Goal: Task Accomplishment & Management: Complete application form

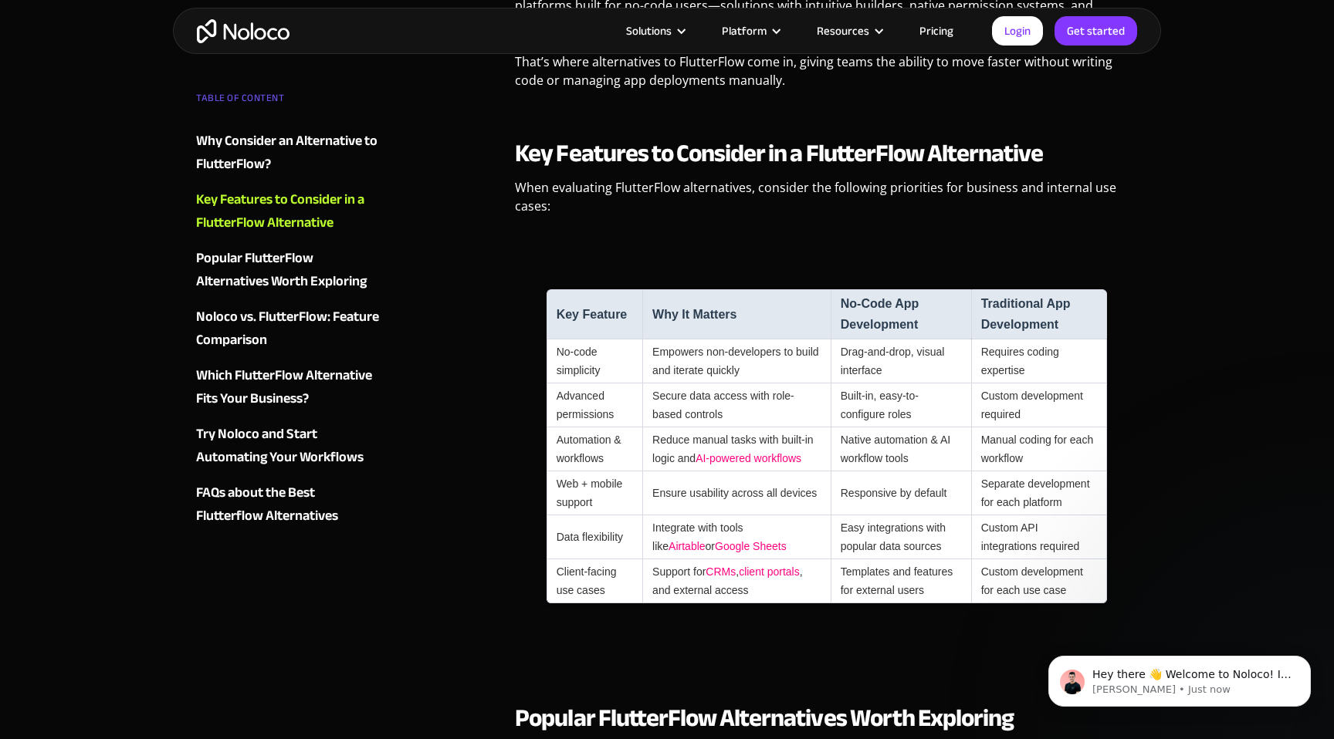
scroll to position [1230, 0]
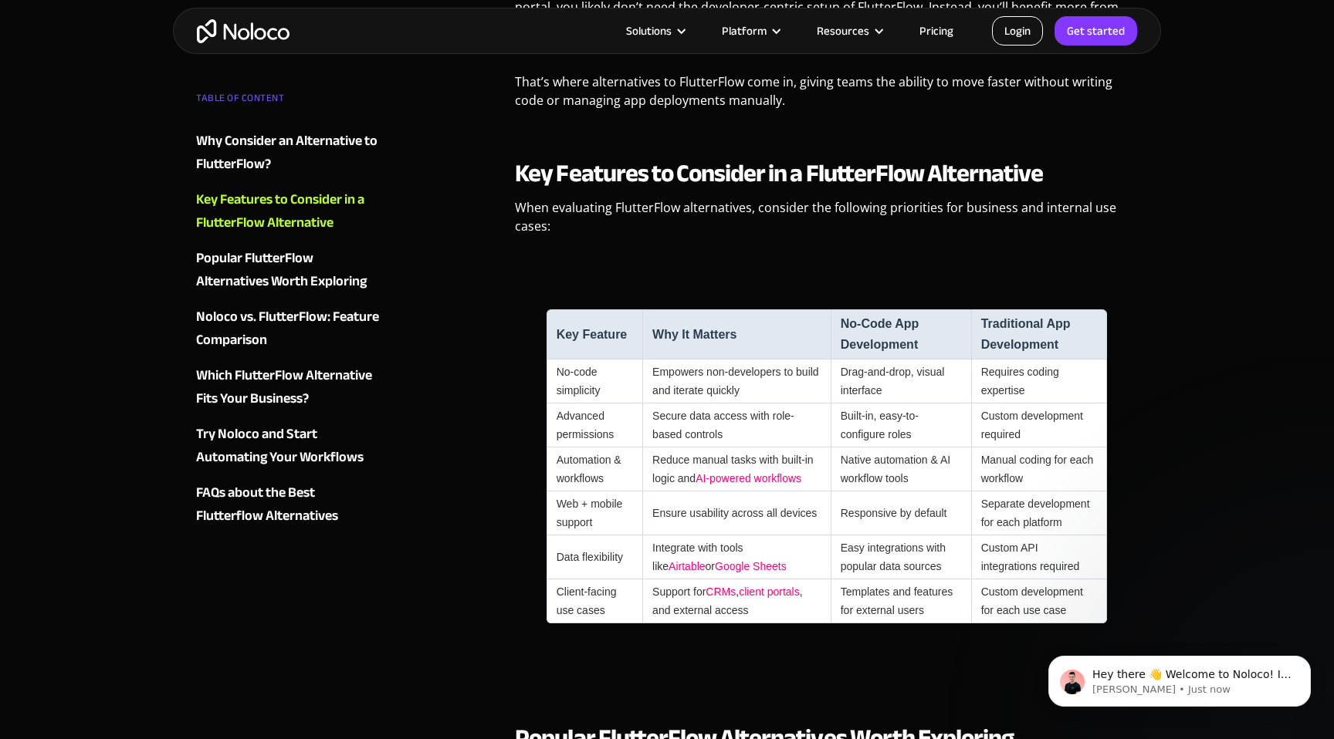
click at [1018, 31] on link "Login" at bounding box center [1017, 30] width 51 height 29
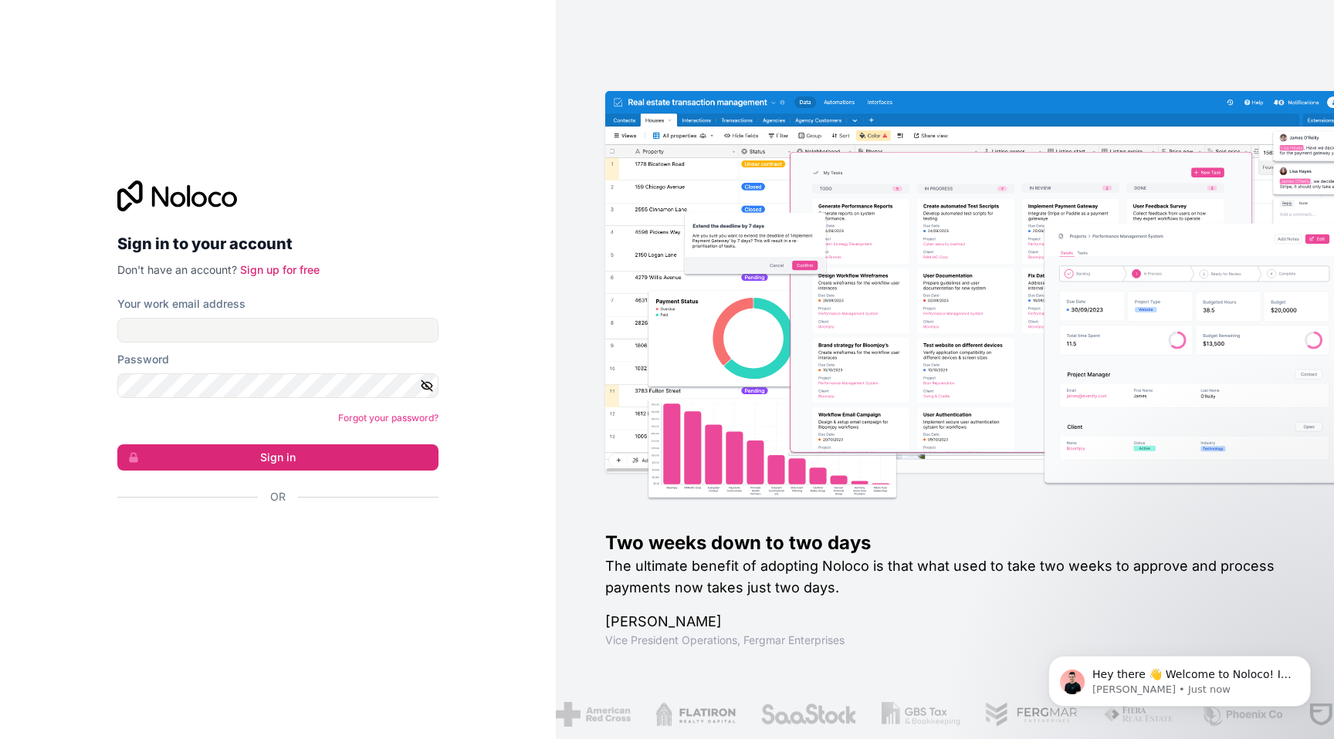
click at [193, 195] on icon at bounding box center [198, 199] width 15 height 15
click at [127, 188] on icon at bounding box center [177, 196] width 120 height 31
click at [306, 269] on link "Sign up for free" at bounding box center [280, 269] width 80 height 13
